Goal: Navigation & Orientation: Go to known website

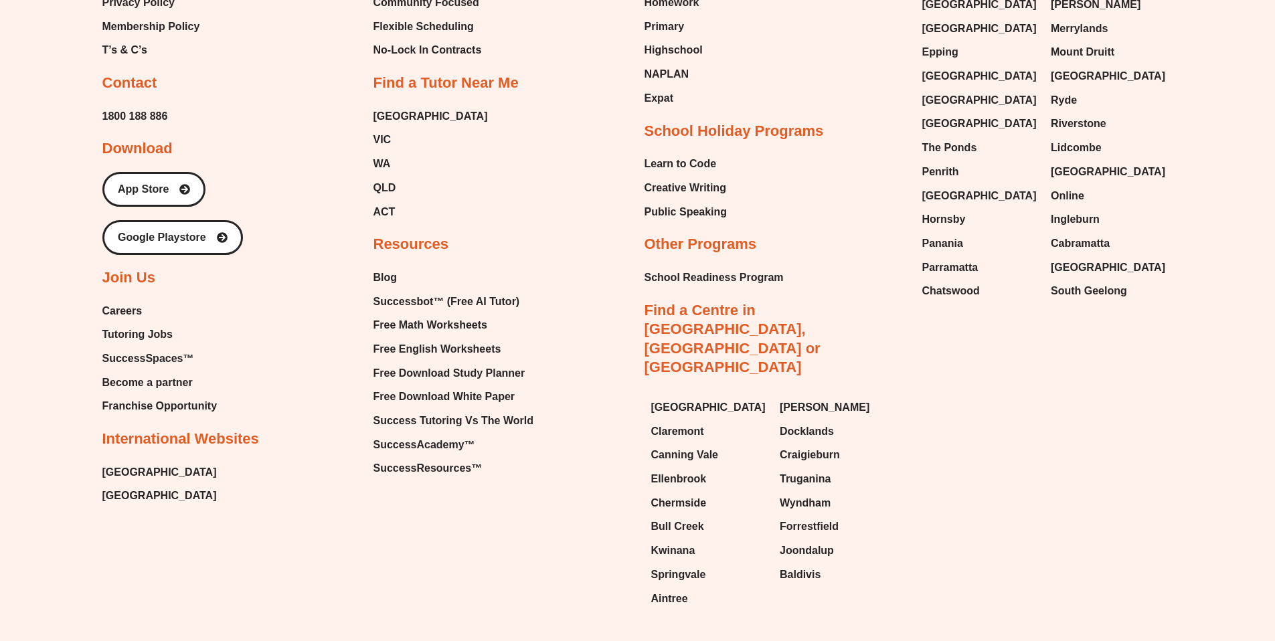
scroll to position [8050, 0]
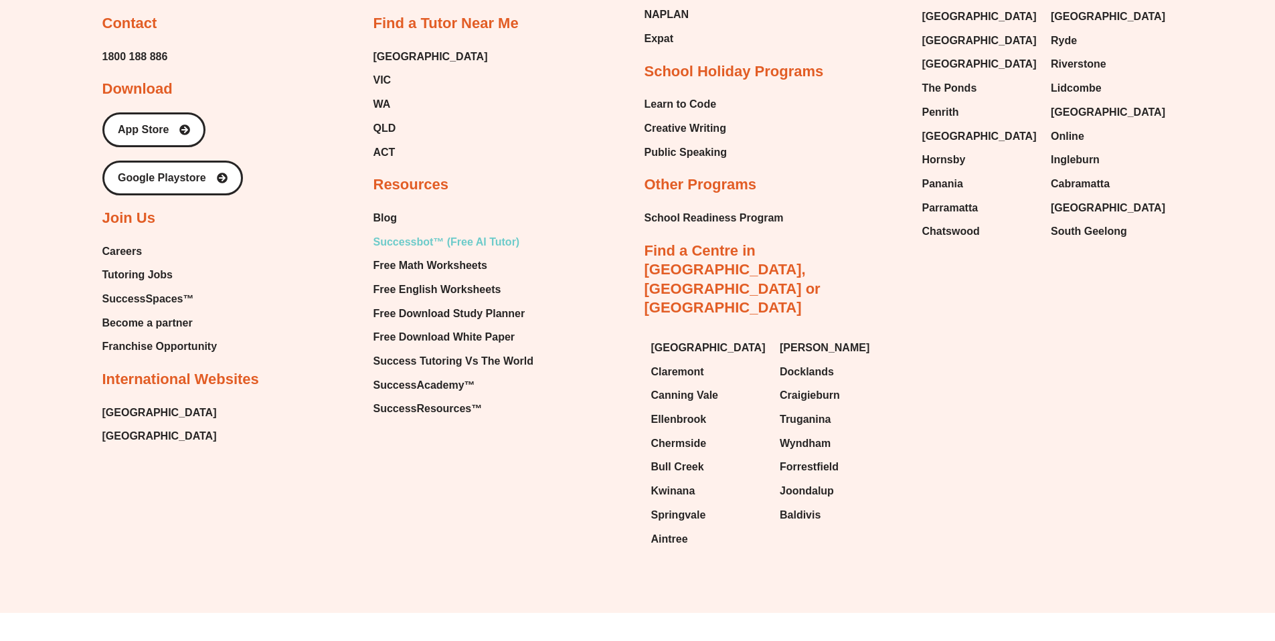
click at [444, 238] on span "Successbot™ (Free AI Tutor)" at bounding box center [447, 242] width 147 height 20
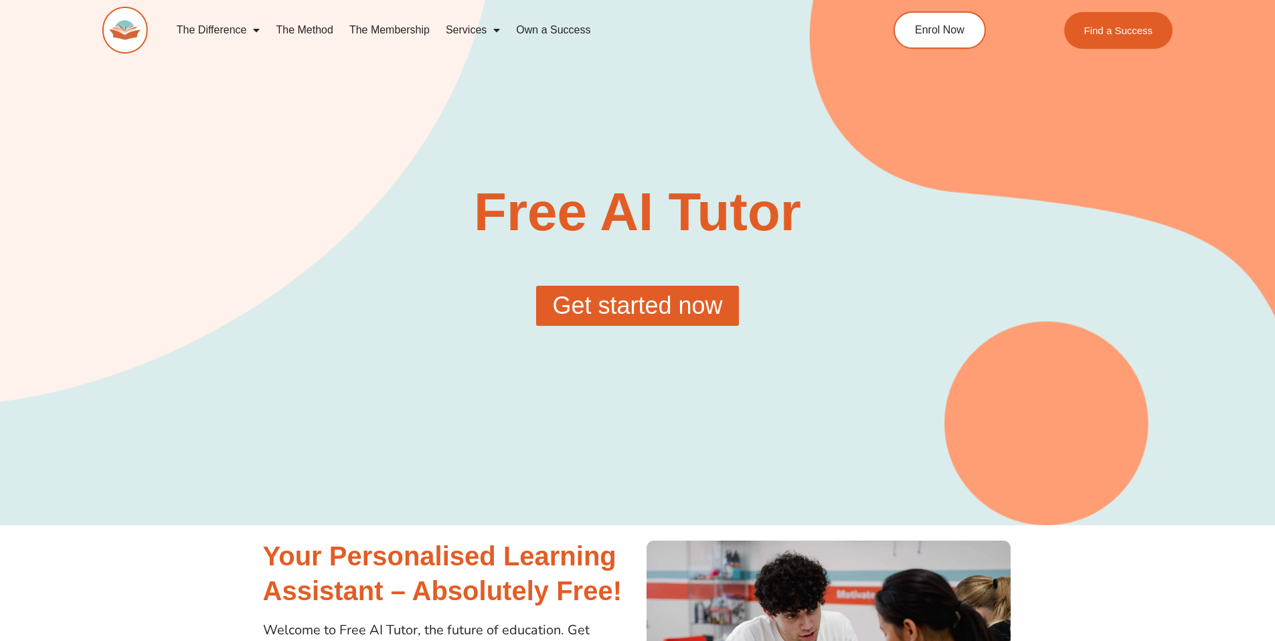
click at [680, 321] on link "Get started now" at bounding box center [637, 306] width 202 height 40
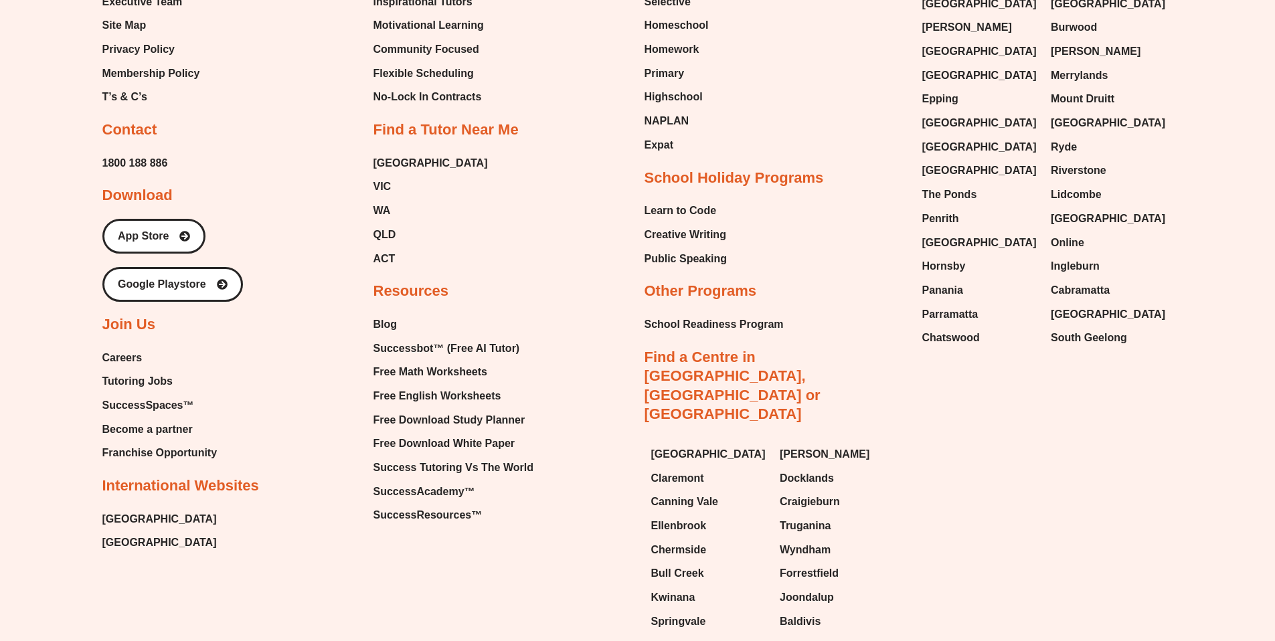
scroll to position [1320, 0]
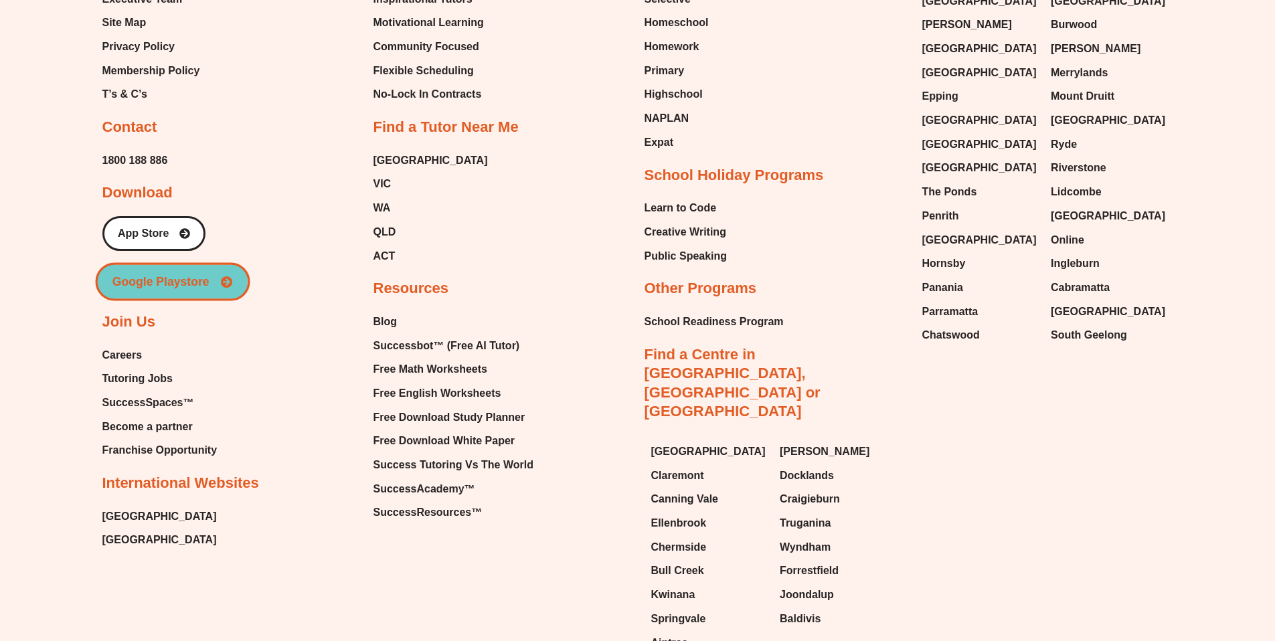
click at [184, 285] on span "Google Playstore" at bounding box center [160, 282] width 97 height 12
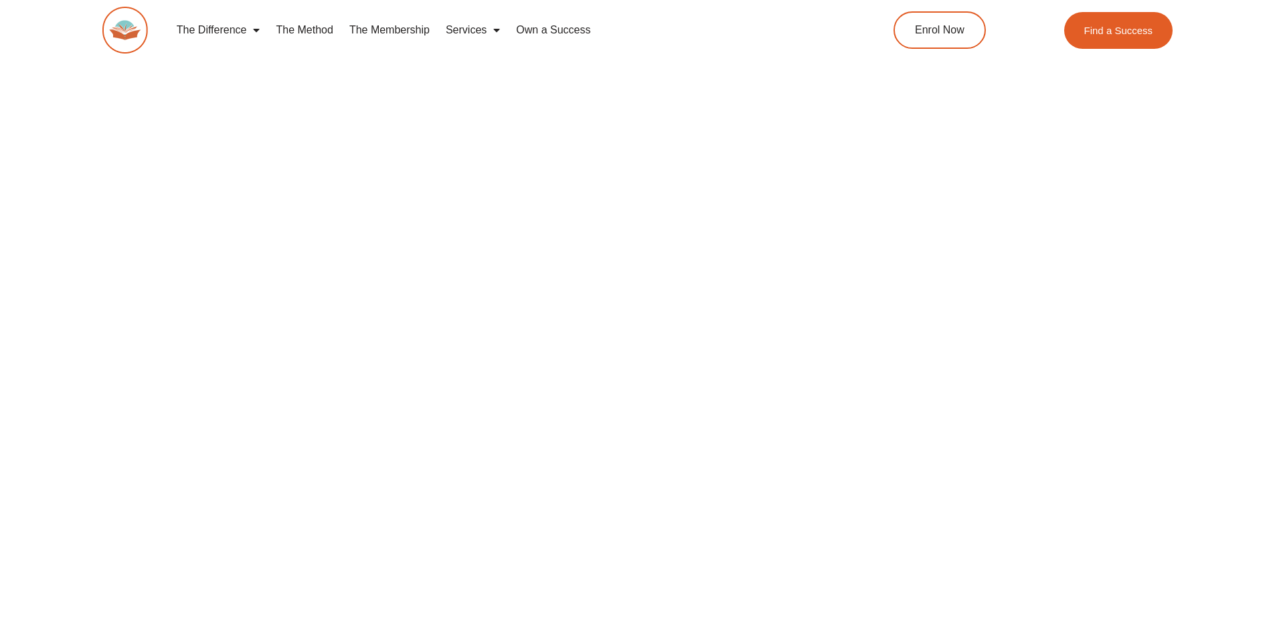
click at [116, 21] on img at bounding box center [125, 30] width 46 height 47
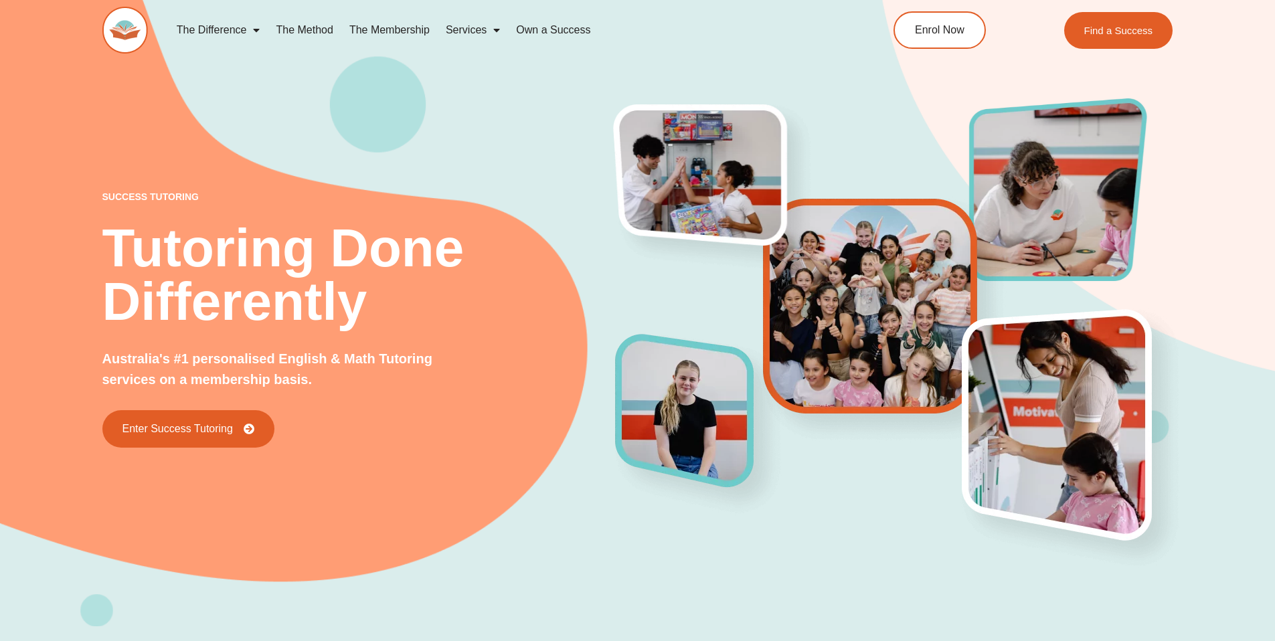
click at [1268, 174] on div "success tutoring Tutoring Done Differently Australia's #1 personalised English …" at bounding box center [637, 291] width 1275 height 670
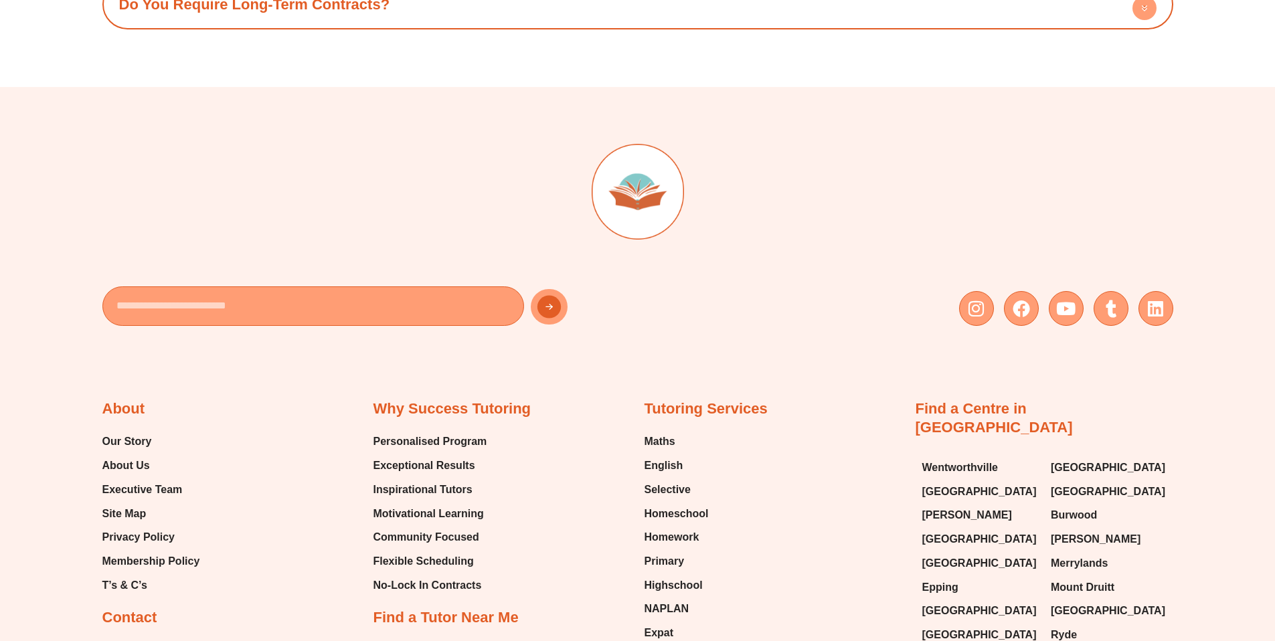
scroll to position [5550, 0]
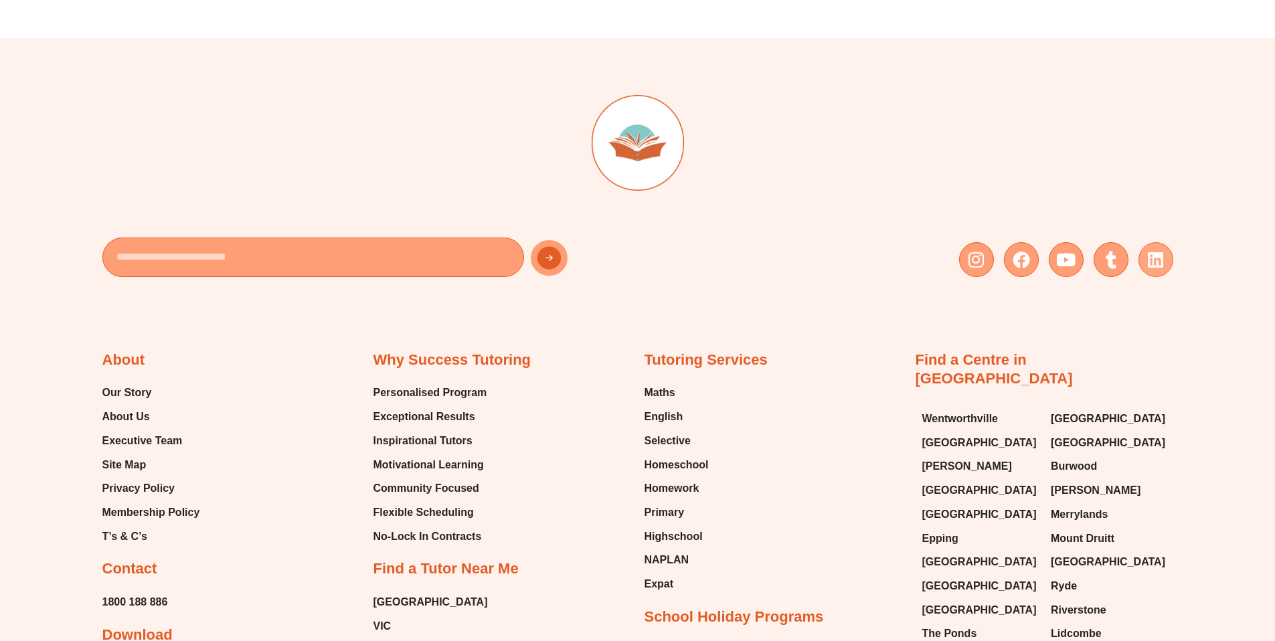
click at [1168, 242] on link "Linkedin" at bounding box center [1156, 259] width 35 height 35
